Goal: Task Accomplishment & Management: Use online tool/utility

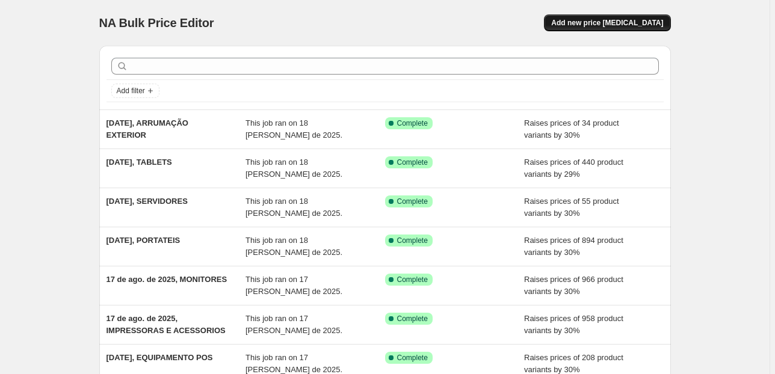
click at [653, 20] on span "Add new price [MEDICAL_DATA]" at bounding box center [607, 23] width 112 height 10
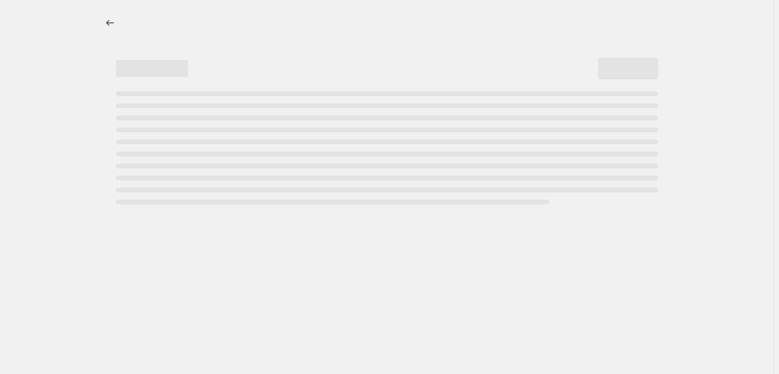
select select "percentage"
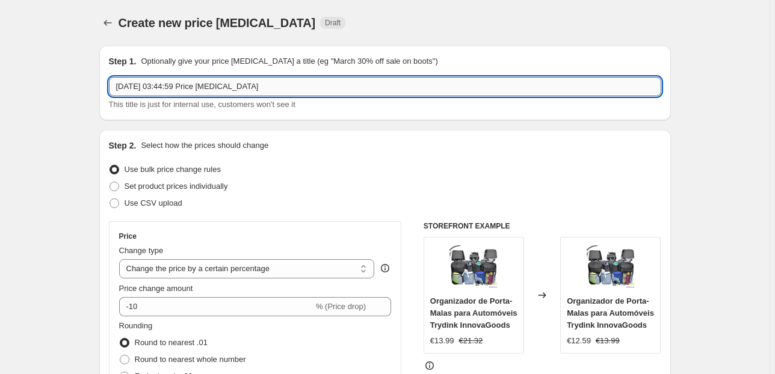
drag, startPoint x: 285, startPoint y: 85, endPoint x: 166, endPoint y: 87, distance: 119.1
click at [166, 87] on input "[DATE] 03:44:59 Price [MEDICAL_DATA]" at bounding box center [385, 86] width 552 height 19
drag, startPoint x: 347, startPoint y: 86, endPoint x: 274, endPoint y: 88, distance: 72.8
click at [281, 88] on input "[DATE], CHURRASQUEIRA E REFEIÇOES NO EXTERIOR" at bounding box center [385, 86] width 552 height 19
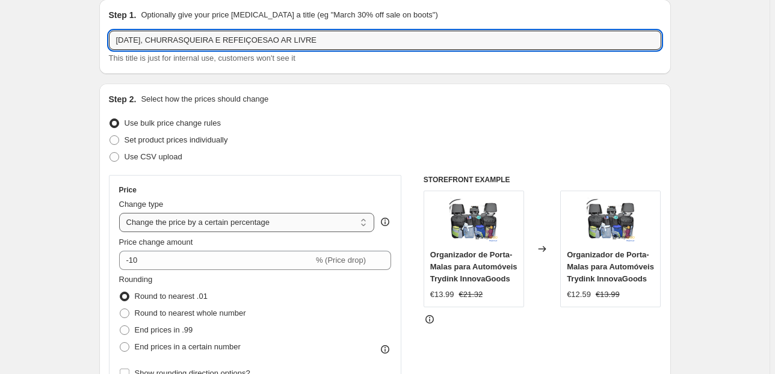
scroll to position [96, 0]
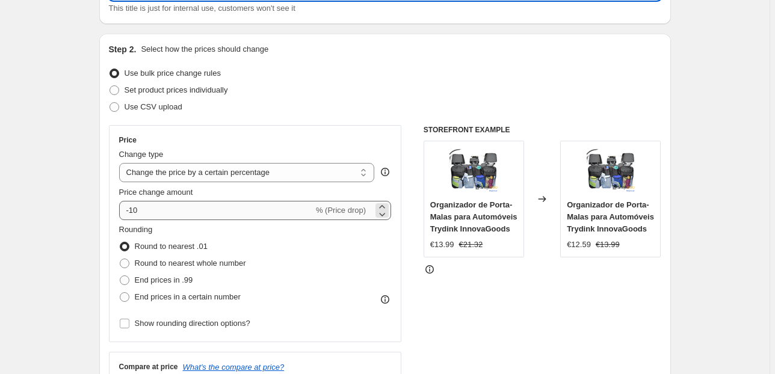
type input "[DATE], CHURRASQUEIRA E REFEIÇOESAO AR LIVRE"
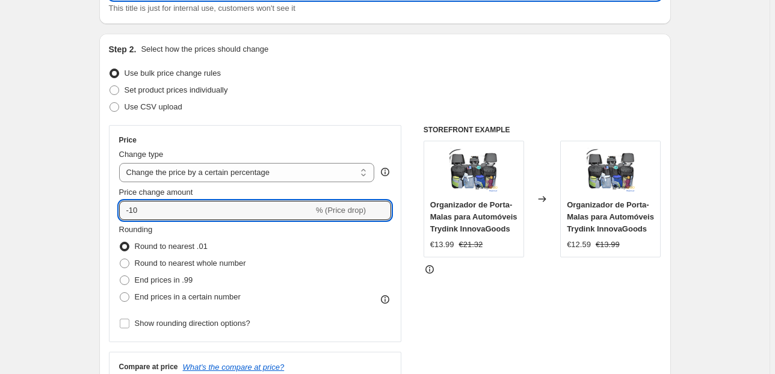
drag, startPoint x: 167, startPoint y: 209, endPoint x: 60, endPoint y: 218, distance: 106.8
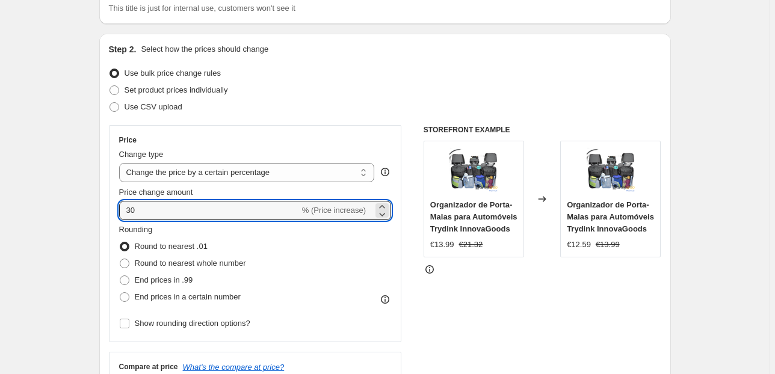
type input "30"
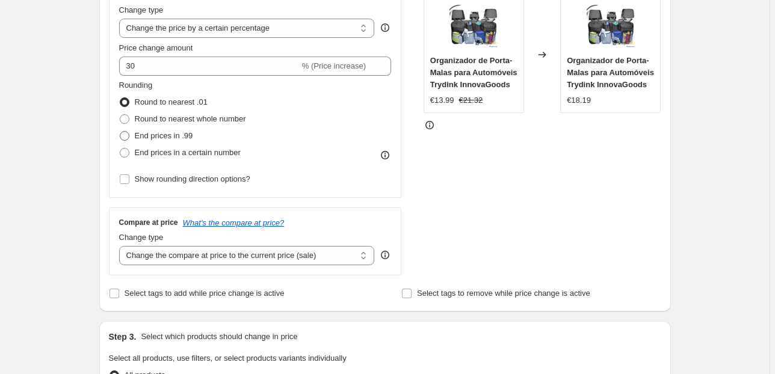
click at [128, 141] on label "End prices in .99" at bounding box center [156, 135] width 74 height 17
click at [120, 132] on input "End prices in .99" at bounding box center [120, 131] width 1 height 1
radio input "true"
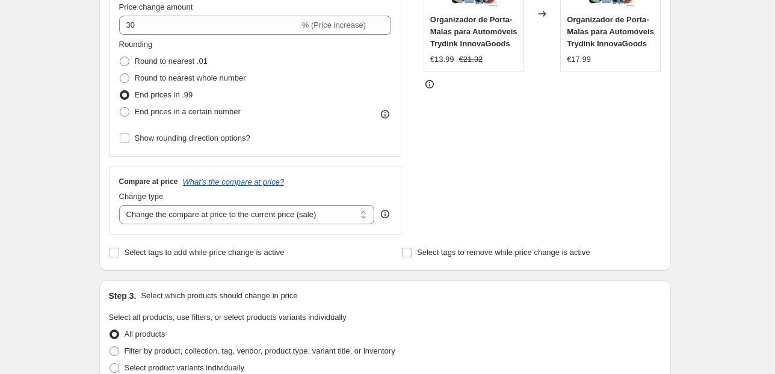
scroll to position [337, 0]
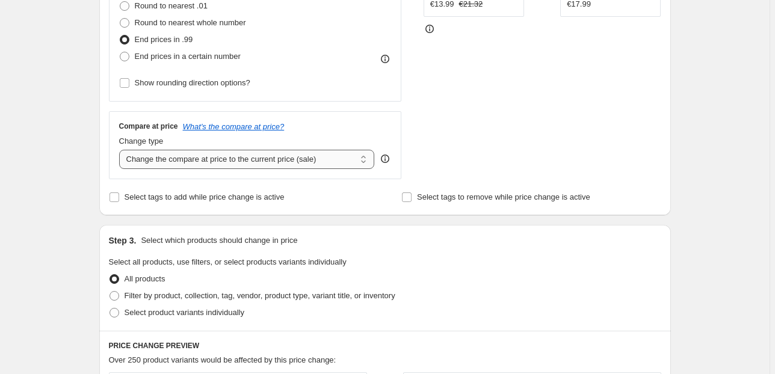
click at [369, 156] on select "Change the compare at price to the current price (sale) Change the compare at p…" at bounding box center [247, 159] width 256 height 19
select select "pp"
click at [121, 150] on select "Change the compare at price to the current price (sale) Change the compare at p…" at bounding box center [247, 159] width 256 height 19
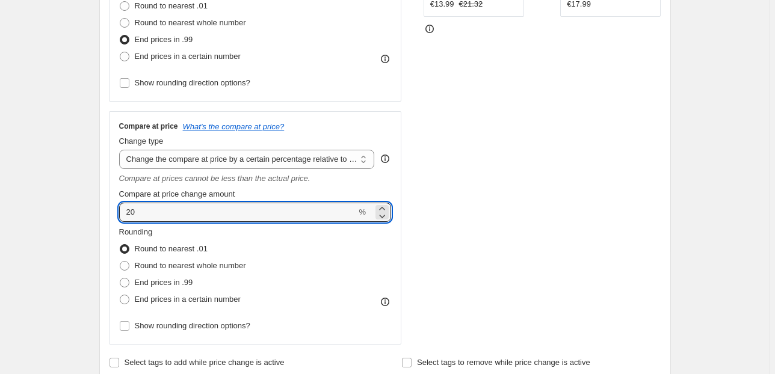
drag, startPoint x: 140, startPoint y: 209, endPoint x: 96, endPoint y: 209, distance: 43.9
click at [96, 209] on div "Step 1. Optionally give your price [MEDICAL_DATA] a title (eg "March 30% off sa…" at bounding box center [380, 337] width 581 height 1277
type input "60"
click at [78, 210] on div "Create new price [MEDICAL_DATA]. This page is ready Create new price [MEDICAL_D…" at bounding box center [384, 356] width 769 height 1387
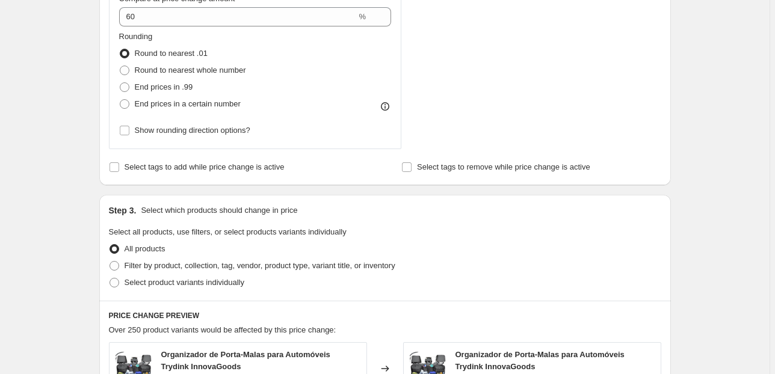
scroll to position [577, 0]
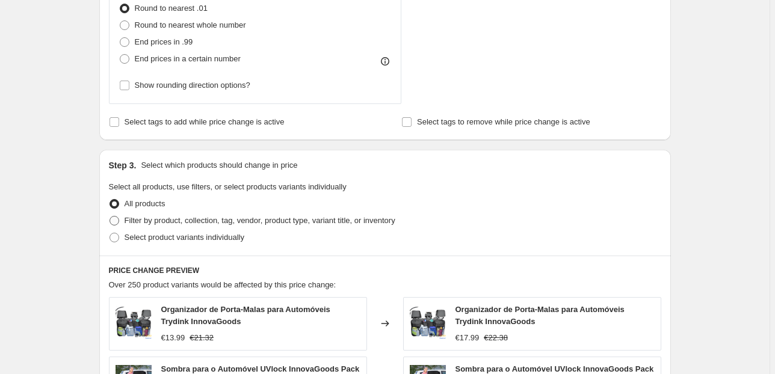
click at [132, 212] on label "Filter by product, collection, tag, vendor, product type, variant title, or inv…" at bounding box center [252, 220] width 286 height 17
click at [110, 216] on input "Filter by product, collection, tag, vendor, product type, variant title, or inv…" at bounding box center [109, 216] width 1 height 1
radio input "true"
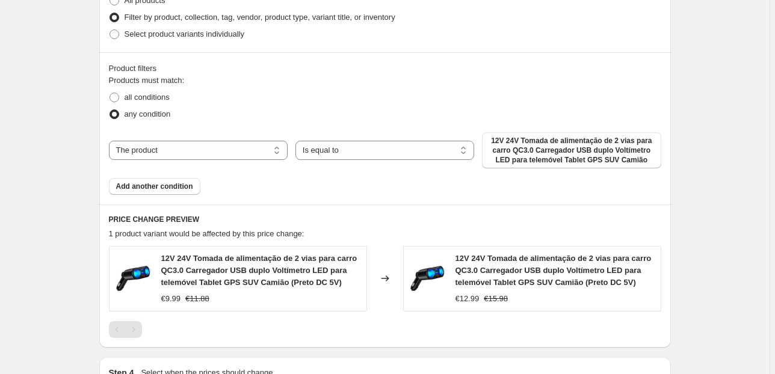
scroll to position [818, 0]
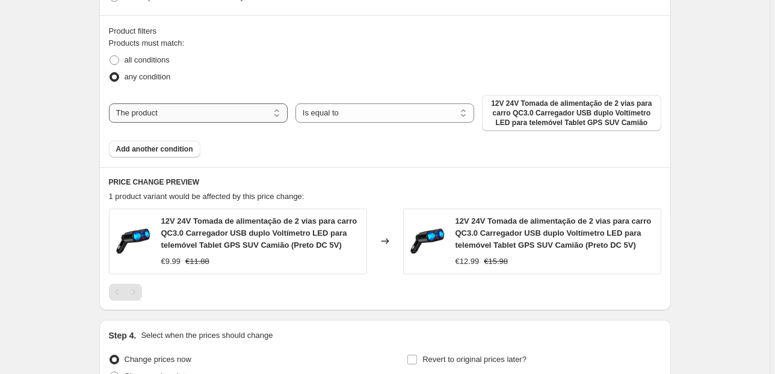
click at [267, 113] on select "The product The product's collection The product's tag The product's vendor The…" at bounding box center [198, 112] width 179 height 19
select select "collection"
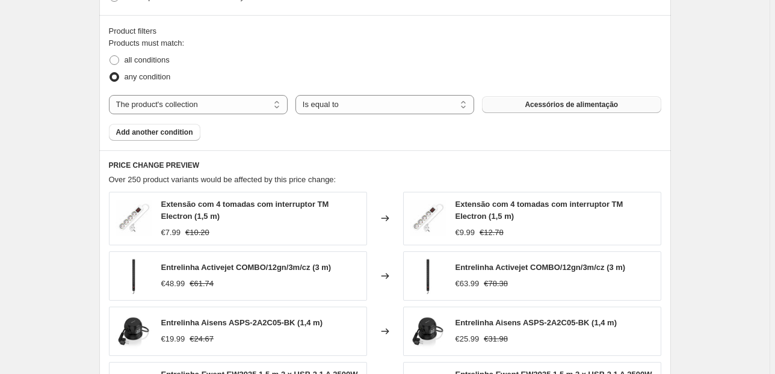
click at [540, 106] on span "Acessórios de alimentação" at bounding box center [570, 105] width 93 height 10
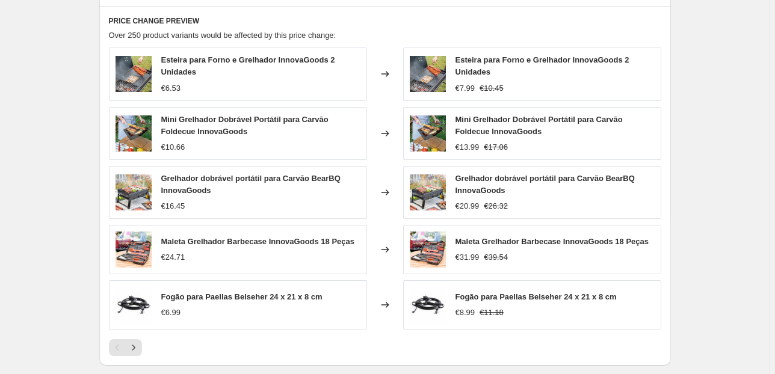
scroll to position [1138, 0]
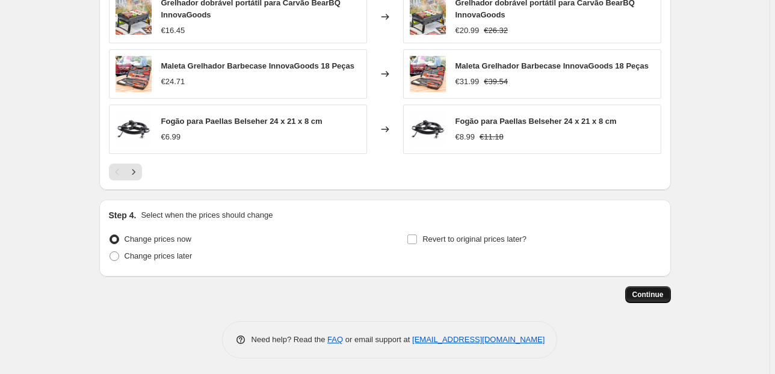
click at [651, 293] on span "Continue" at bounding box center [647, 295] width 31 height 10
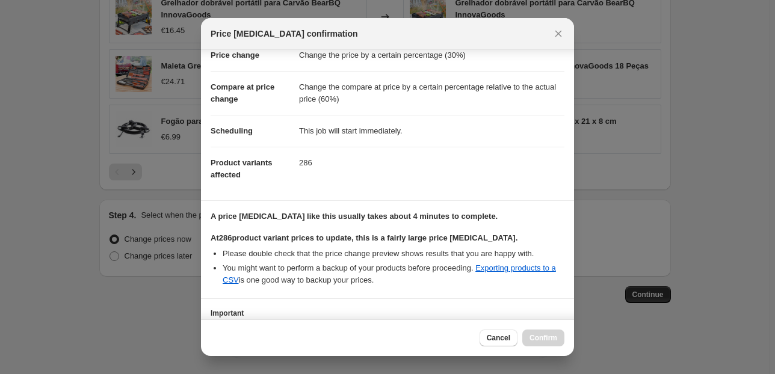
scroll to position [123, 0]
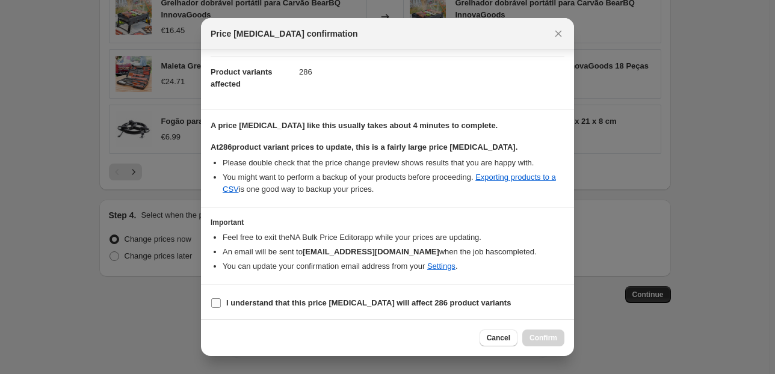
click at [213, 306] on input "I understand that this price [MEDICAL_DATA] will affect 286 product variants" at bounding box center [216, 303] width 10 height 10
checkbox input "true"
click at [544, 342] on span "Confirm" at bounding box center [543, 338] width 28 height 10
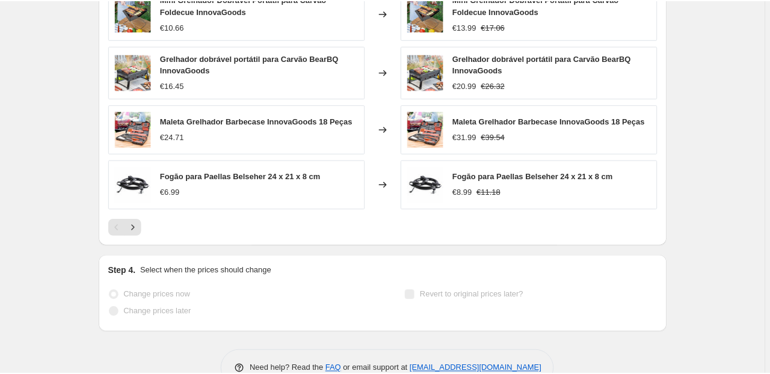
scroll to position [1169, 0]
